Goal: Find specific page/section: Find specific page/section

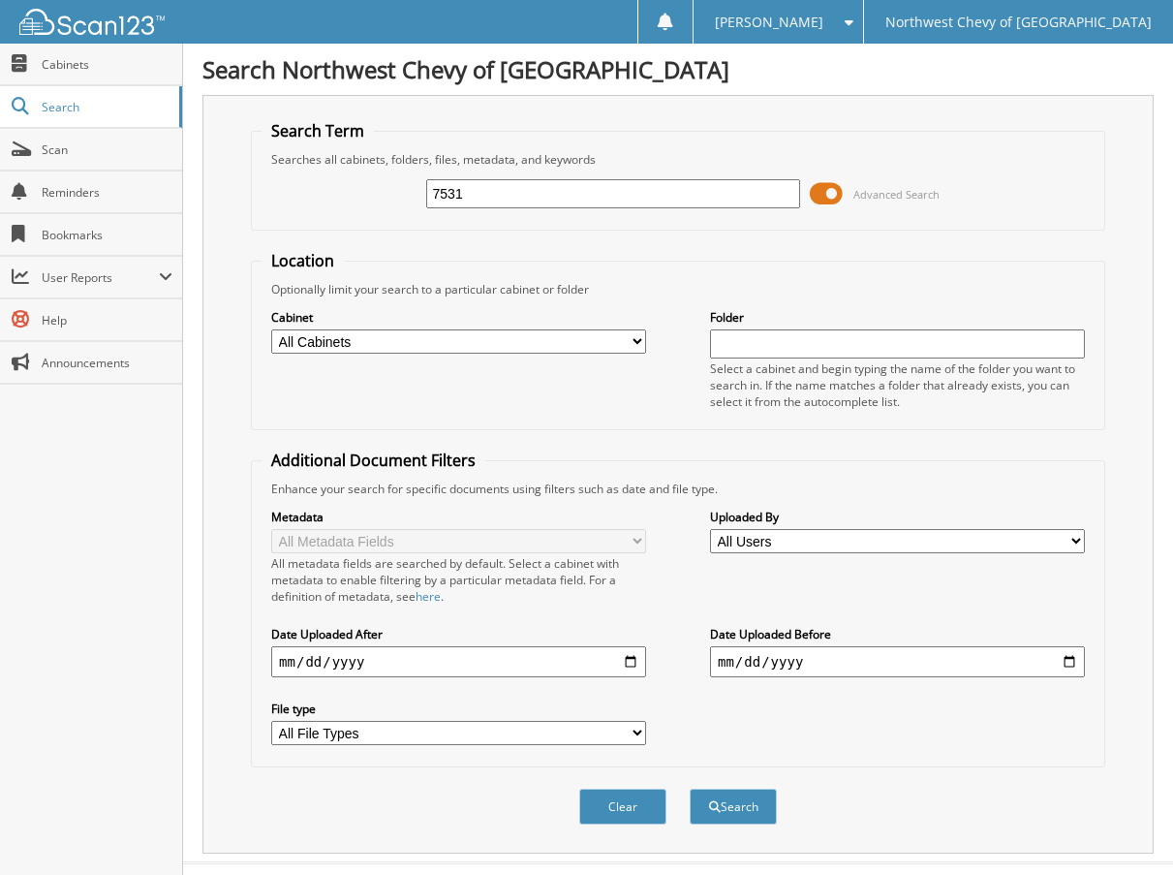
type input "7531"
click at [690, 788] on button "Search" at bounding box center [733, 806] width 87 height 36
type input "17531"
click at [690, 788] on button "Search" at bounding box center [733, 806] width 87 height 36
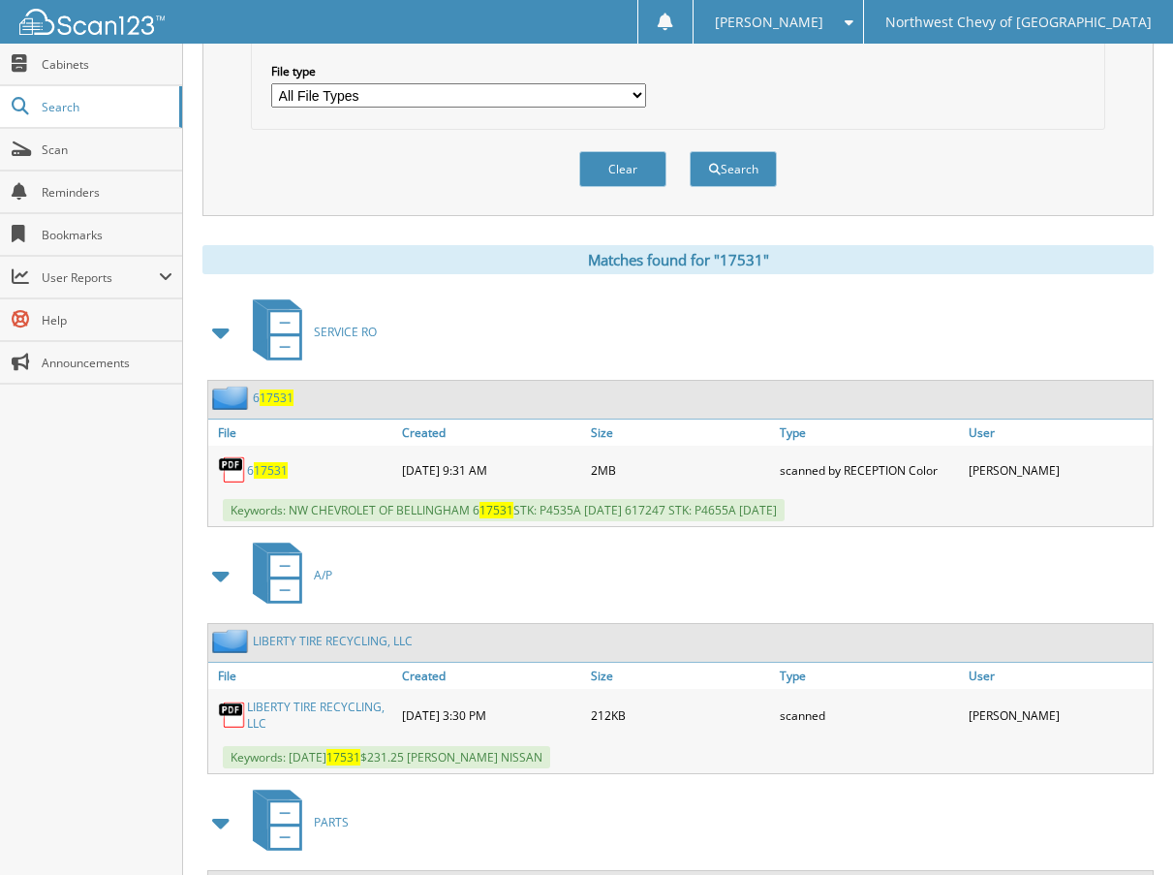
scroll to position [853, 0]
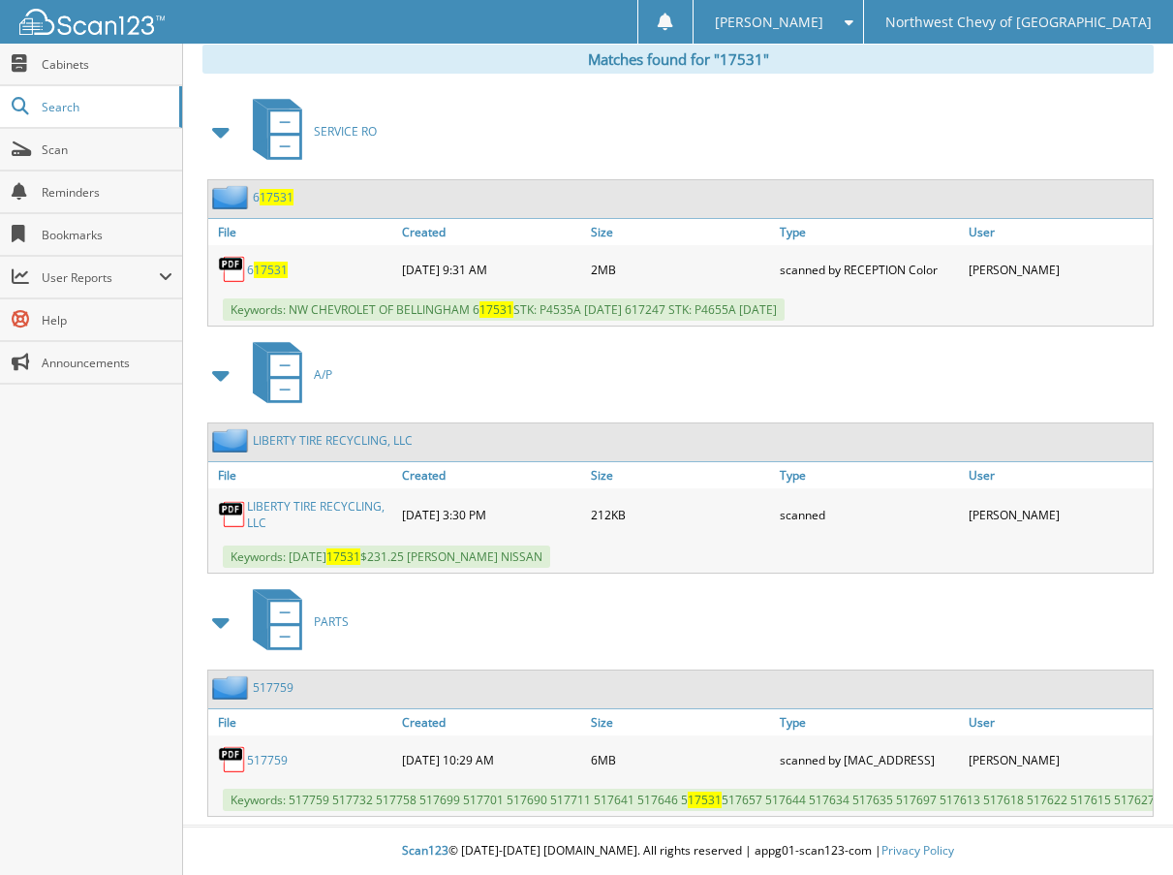
click at [353, 499] on link "LIBERTY TIRE RECYCLING, LLC" at bounding box center [319, 514] width 145 height 33
